Goal: Book appointment/travel/reservation

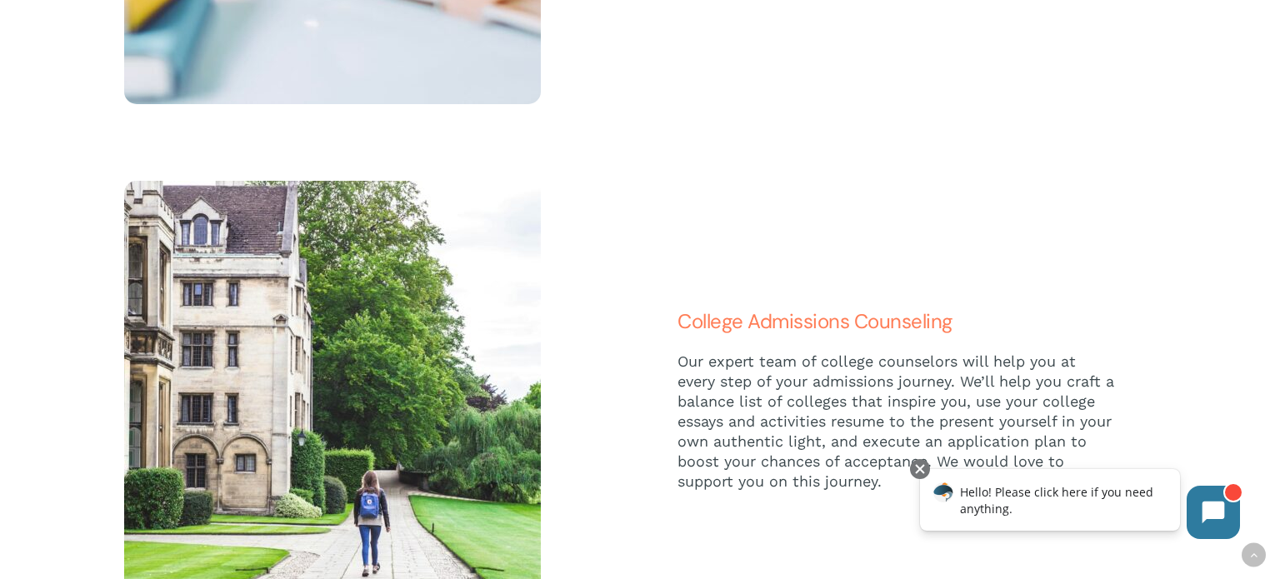
scroll to position [3900, 0]
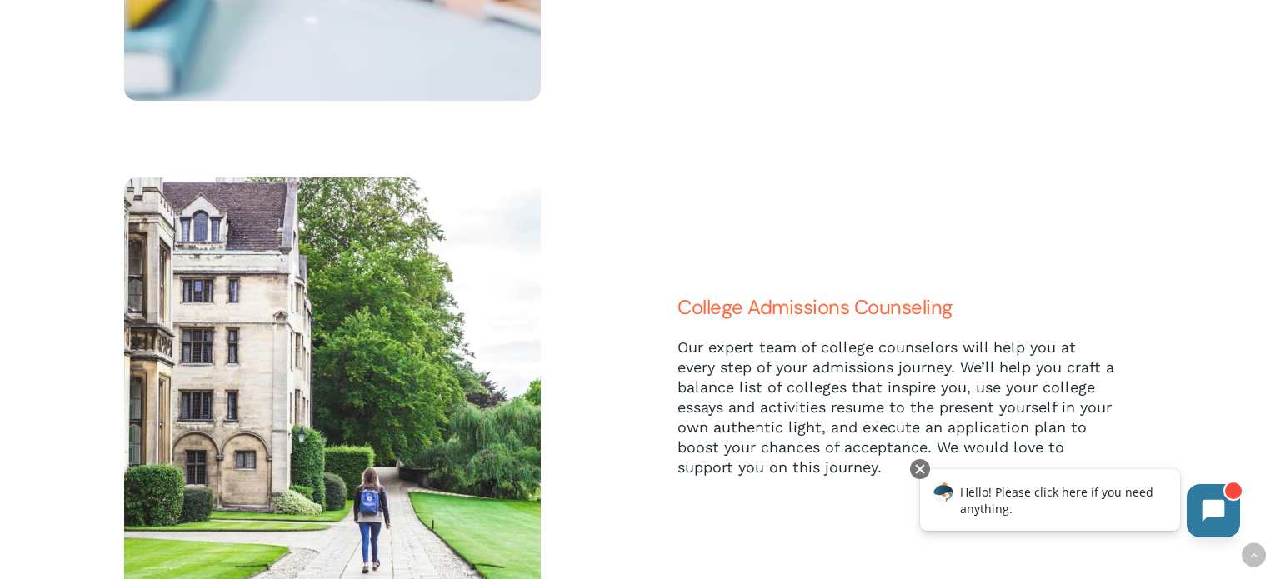
click at [1220, 512] on icon at bounding box center [1214, 511] width 23 height 23
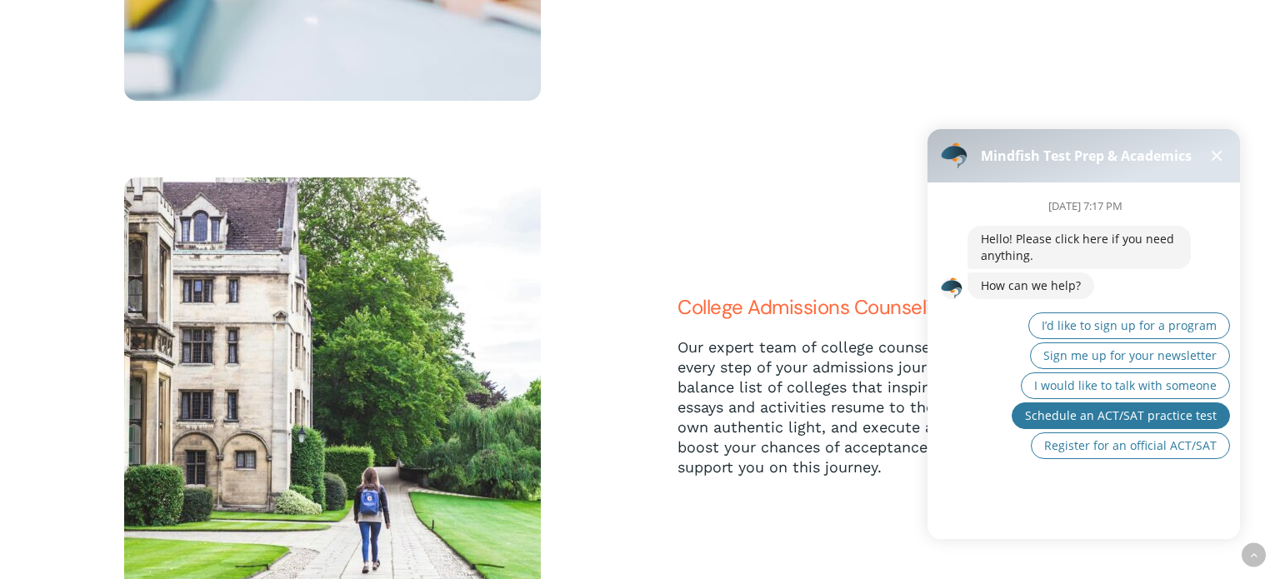
click at [1115, 419] on span "Schedule an ACT/SAT practice test" at bounding box center [1121, 416] width 192 height 16
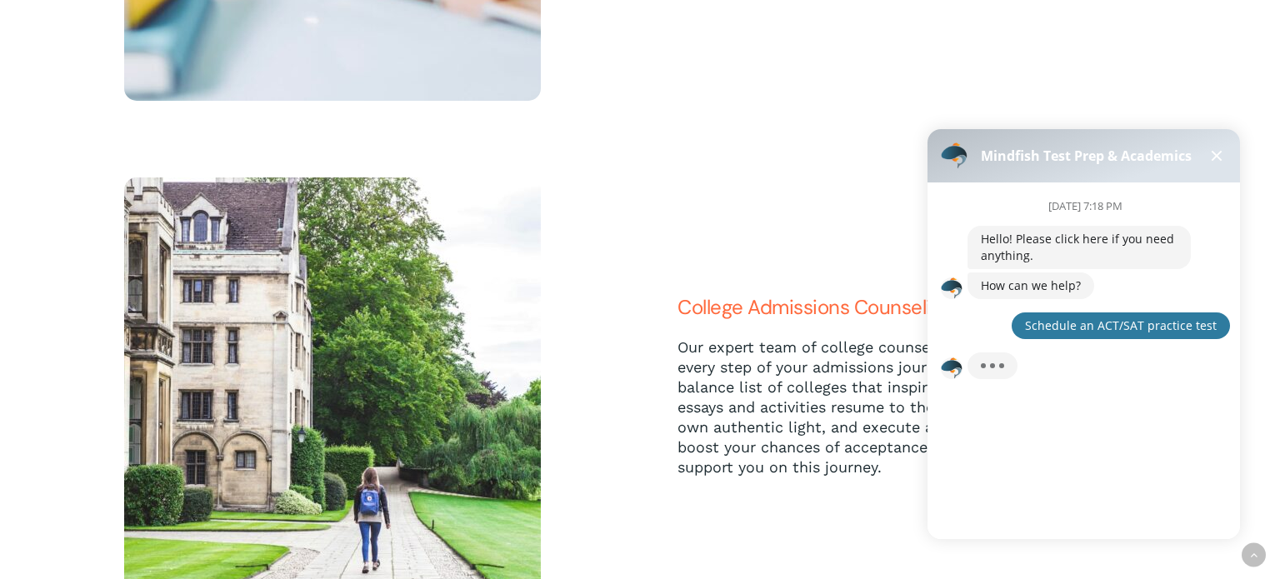
scroll to position [14, 0]
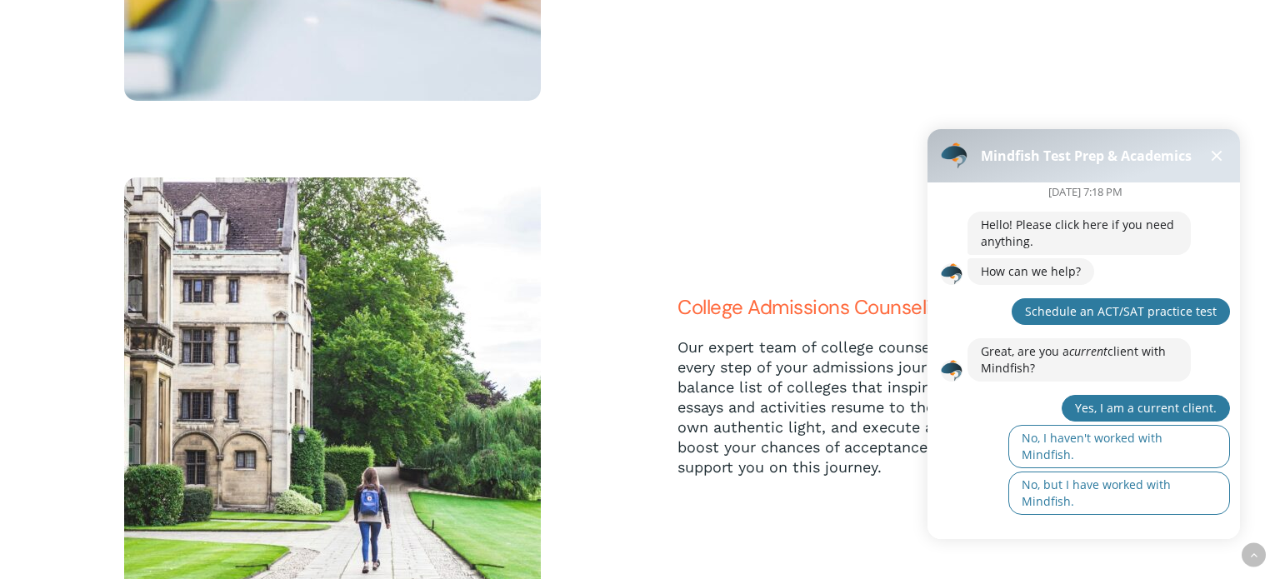
click at [1163, 404] on span "Yes, I am a current client." at bounding box center [1146, 408] width 142 height 16
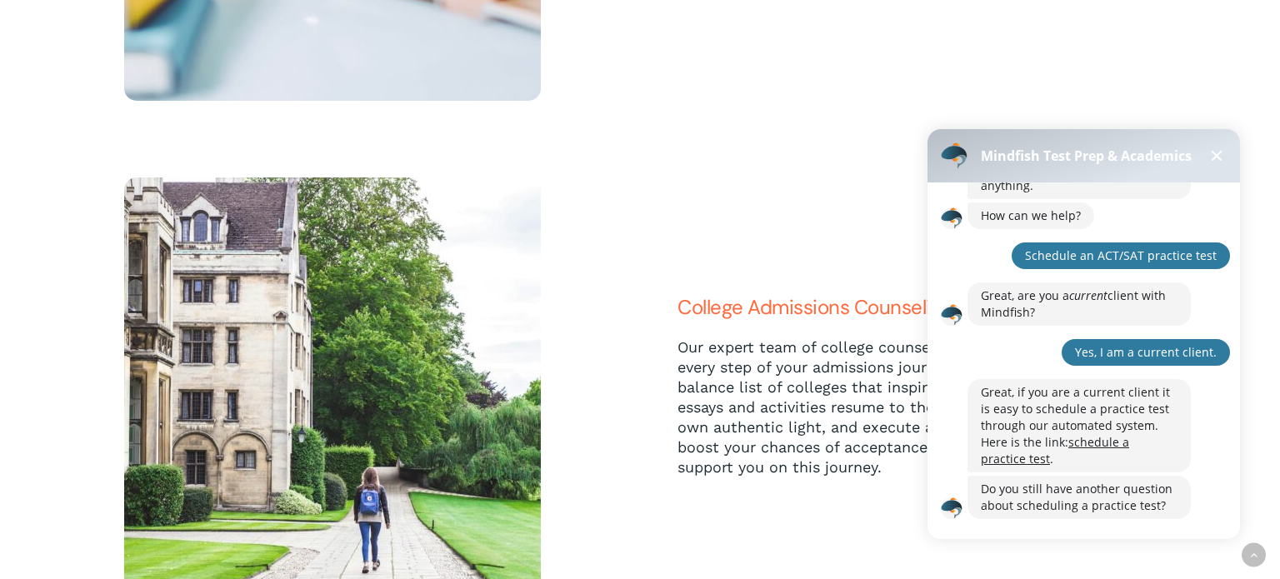
scroll to position [132, 0]
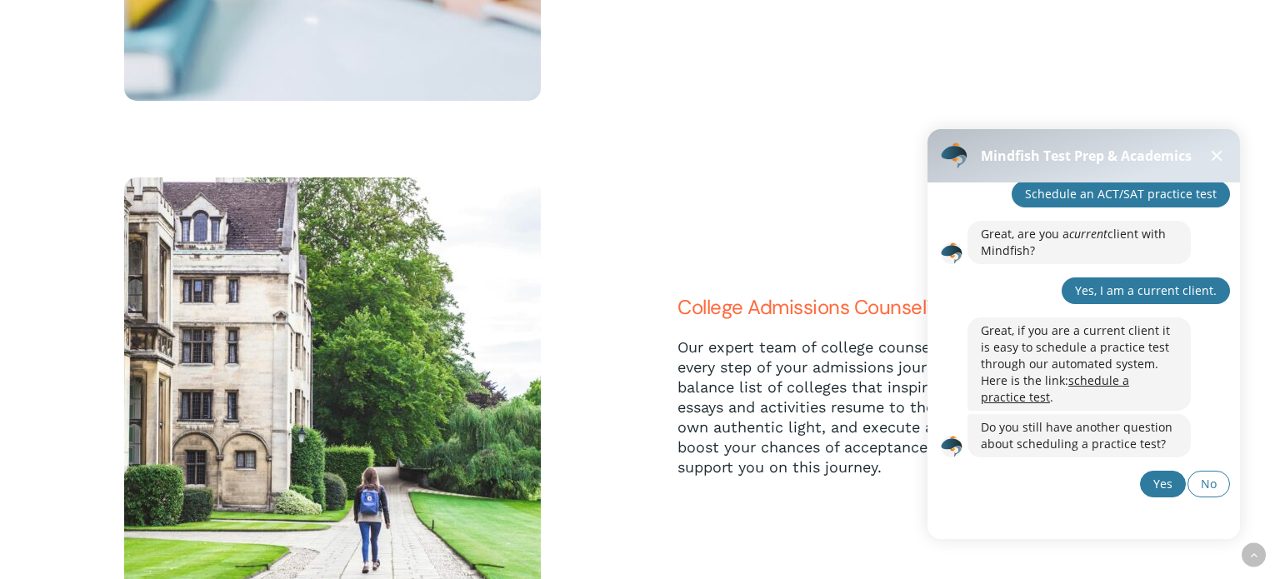
click at [1160, 485] on span "Yes" at bounding box center [1163, 484] width 19 height 16
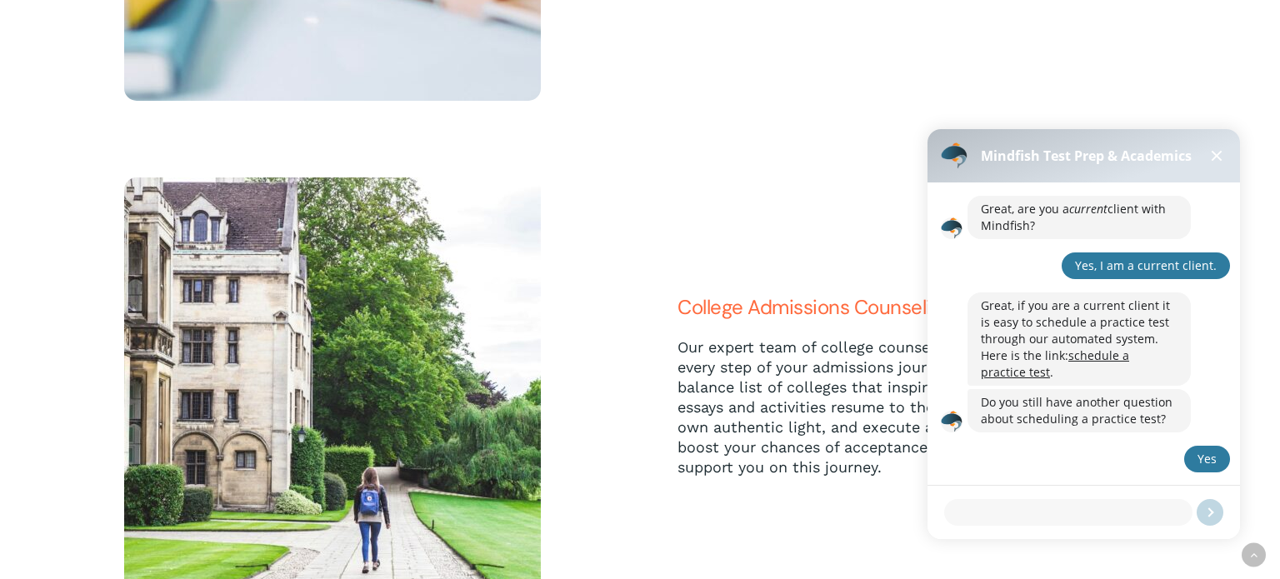
scroll to position [230, 0]
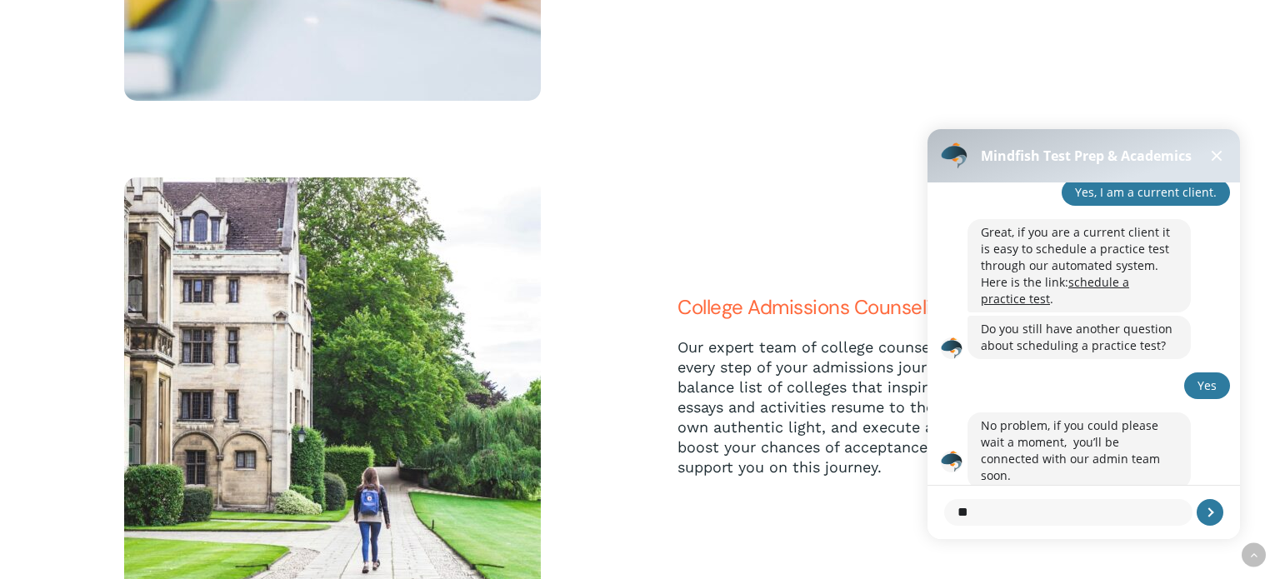
type textarea "*"
type textarea "******"
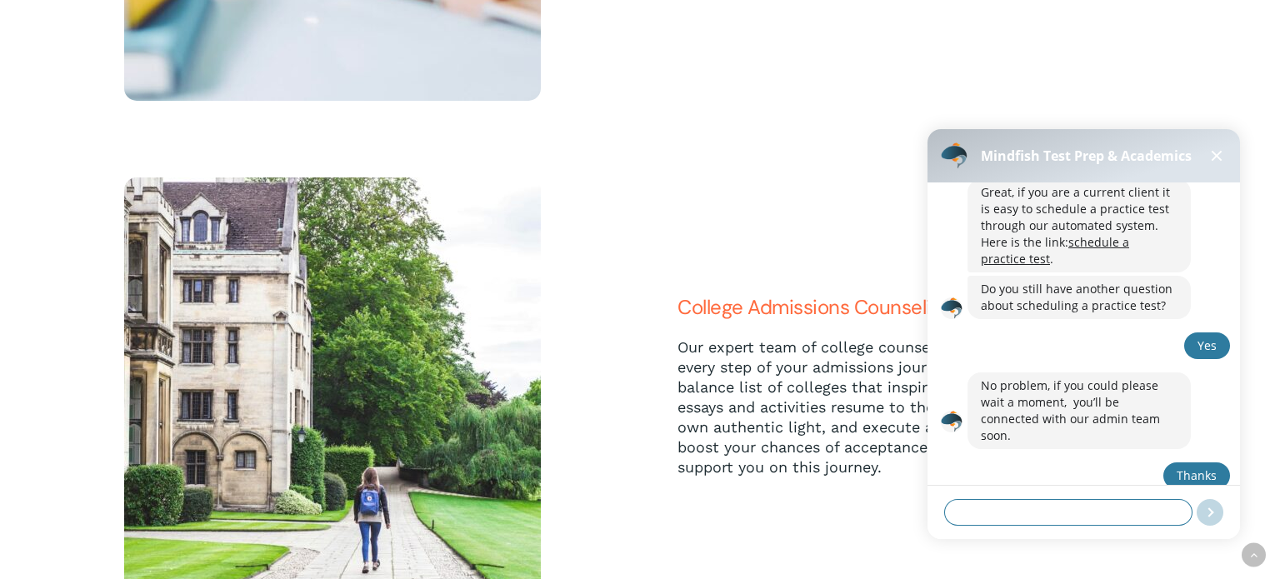
click at [1034, 519] on textarea at bounding box center [1068, 512] width 248 height 27
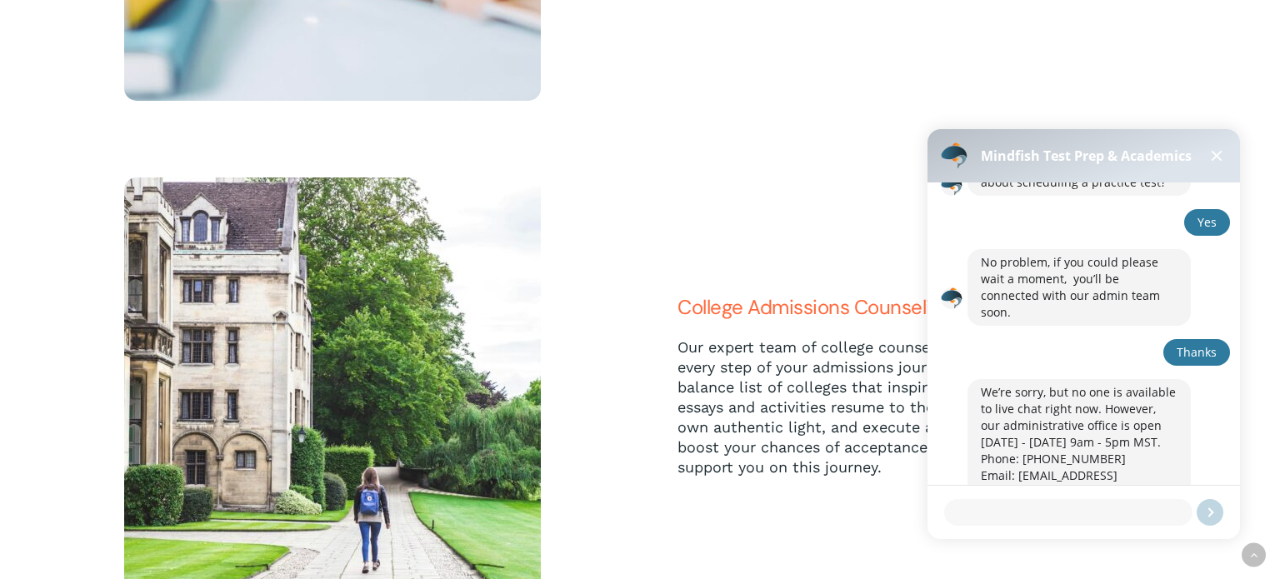
scroll to position [473, 0]
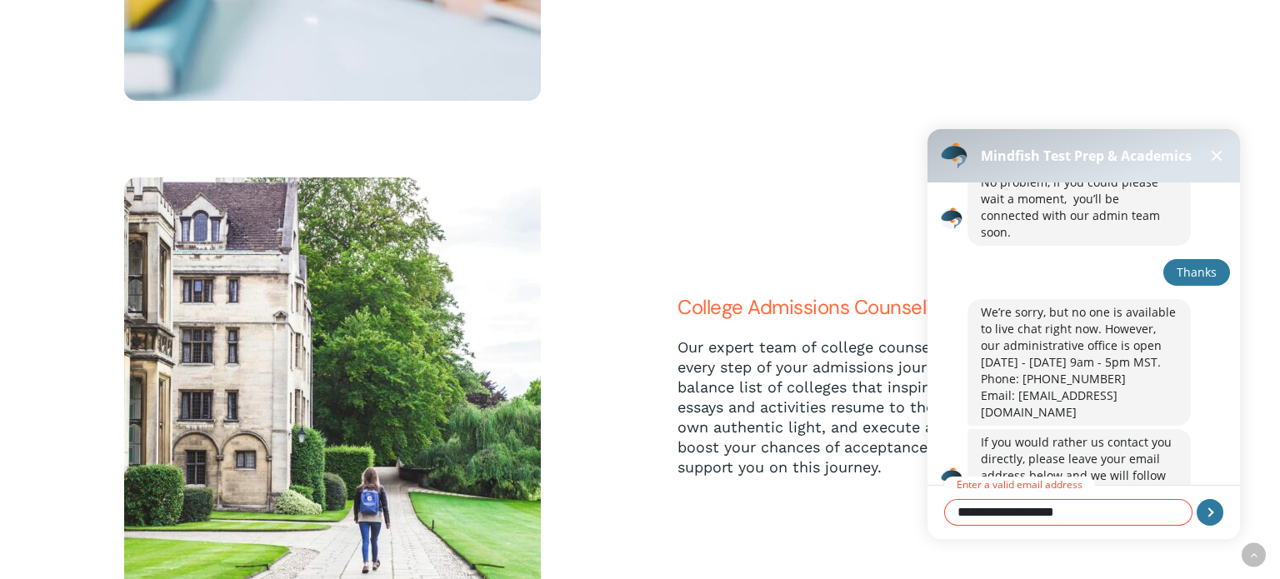
type textarea "**********"
click at [1214, 155] on span at bounding box center [1217, 156] width 11 height 11
